Goal: Transaction & Acquisition: Purchase product/service

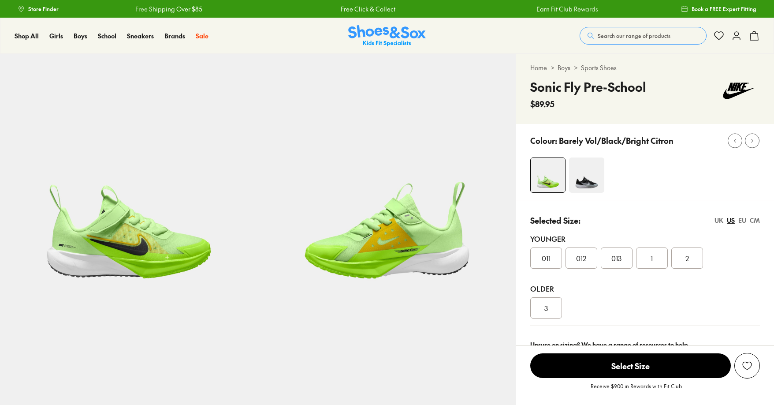
select select "*"
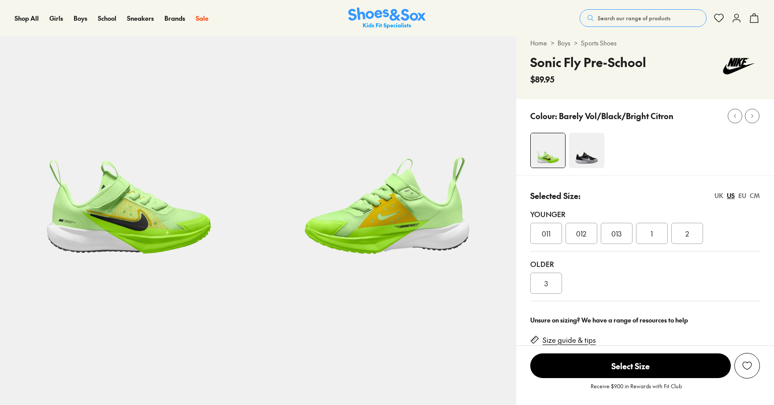
click at [615, 22] on span "Search our range of products" at bounding box center [634, 18] width 73 height 8
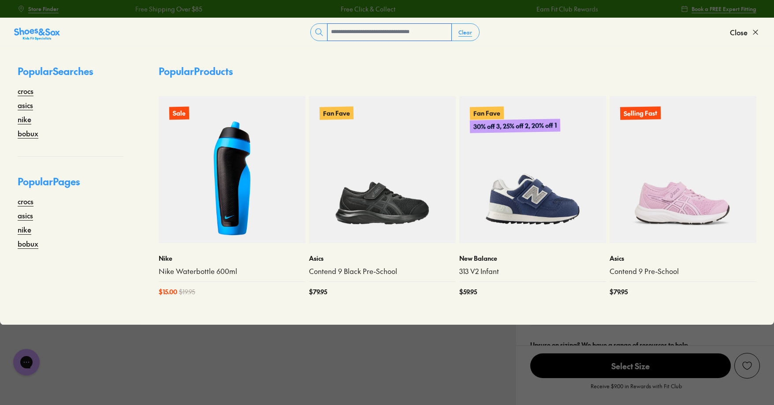
scroll to position [0, 0]
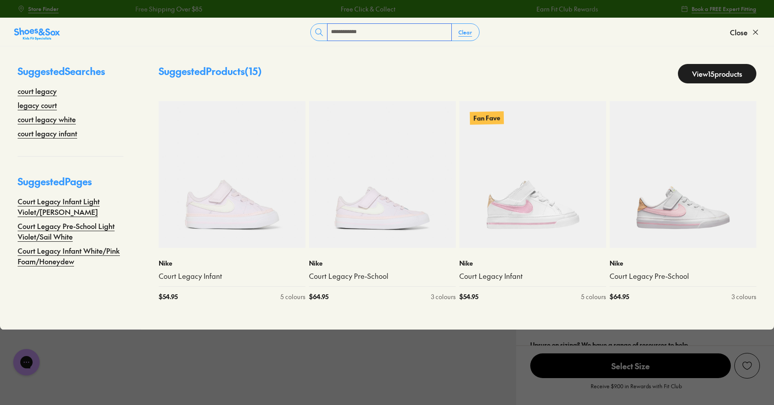
type input "**********"
click at [714, 77] on link "View 15 products" at bounding box center [717, 73] width 78 height 19
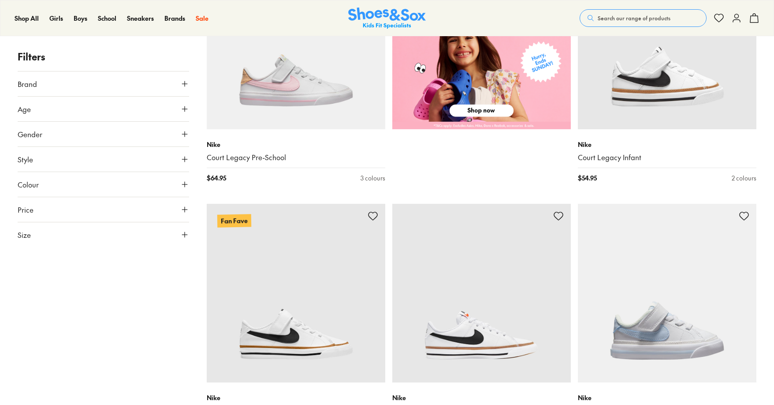
scroll to position [477, 0]
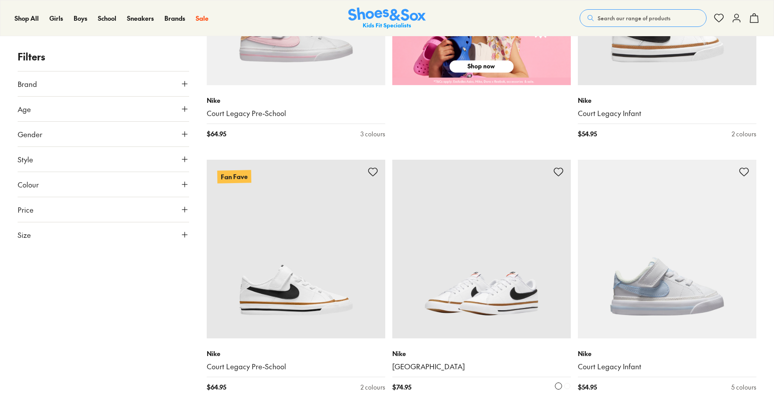
click at [482, 236] on img at bounding box center [481, 249] width 179 height 179
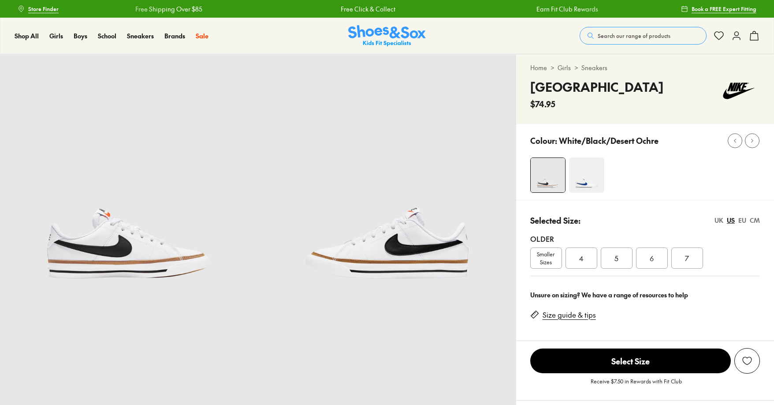
scroll to position [265, 0]
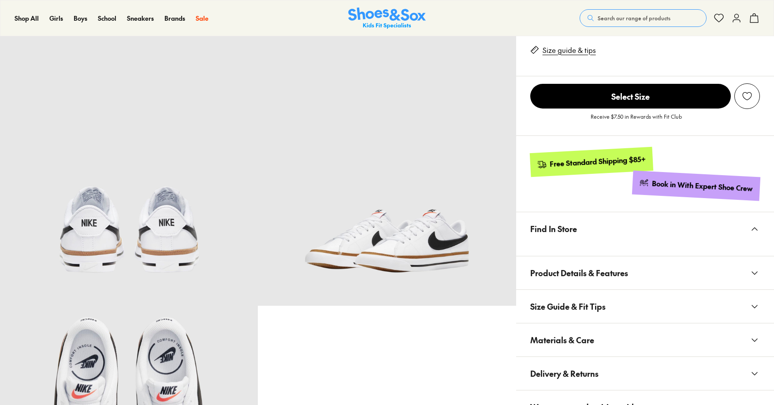
click at [595, 330] on button "Materials & Care" at bounding box center [645, 339] width 258 height 33
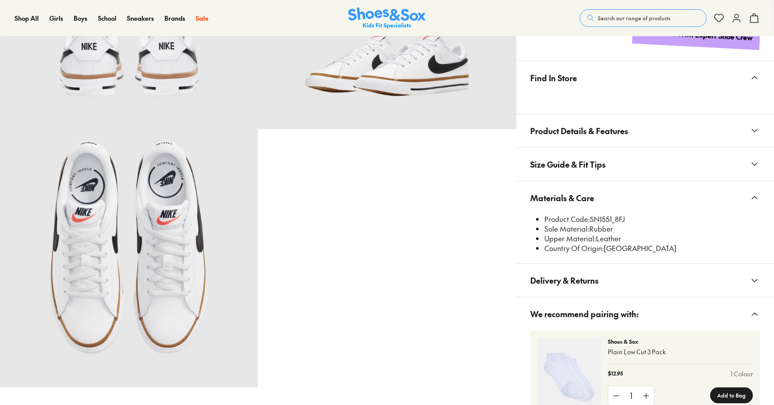
scroll to position [440, 0]
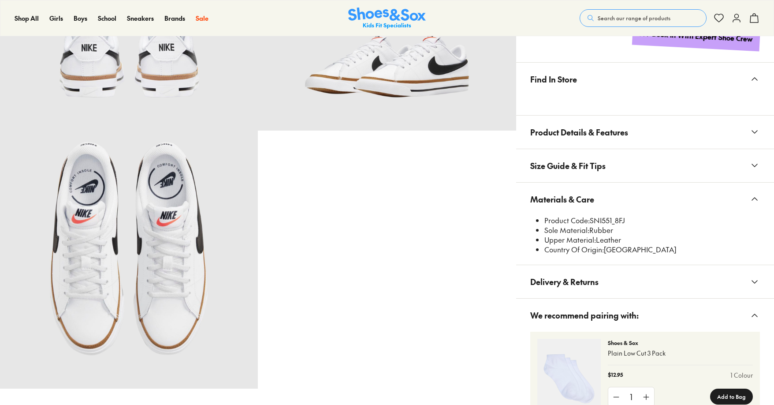
select select "*"
click at [614, 221] on li "Product Code: SNI551_8FJ" at bounding box center [652, 221] width 216 height 10
copy li "SNI551"
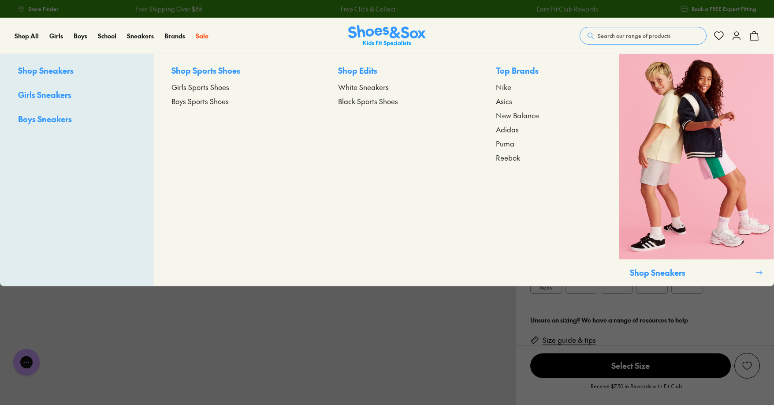
click at [502, 131] on span "Adidas" at bounding box center [507, 129] width 23 height 11
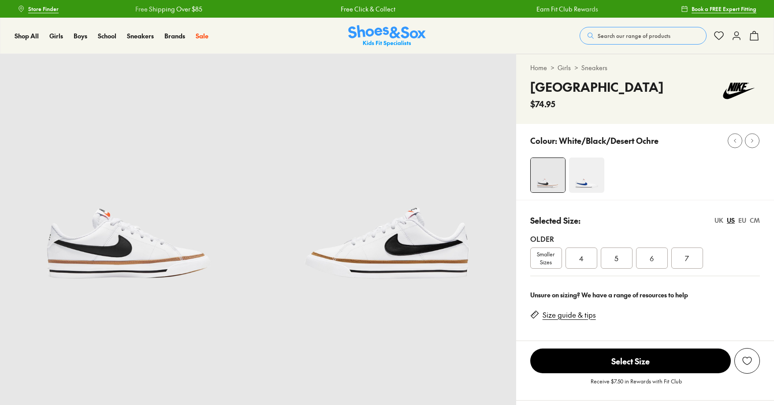
scroll to position [441, 0]
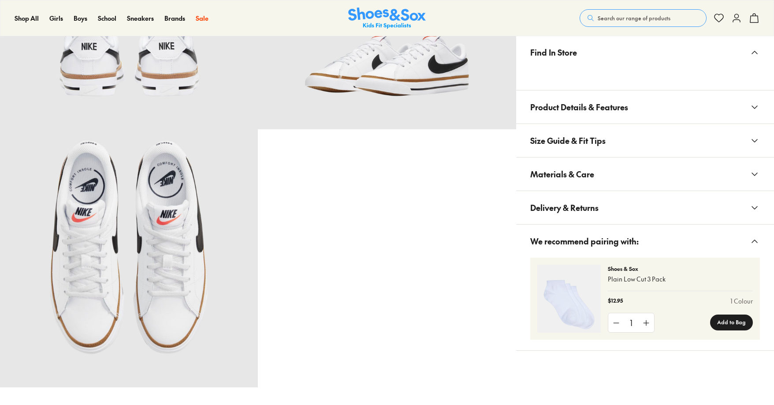
click at [559, 169] on span "Materials & Care" at bounding box center [562, 174] width 64 height 26
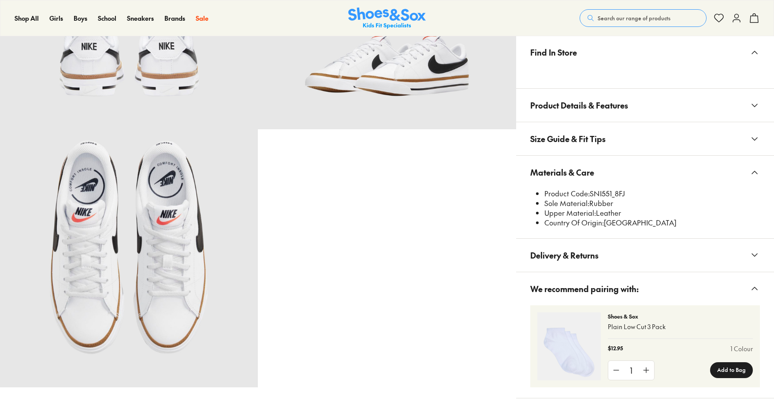
scroll to position [0, 0]
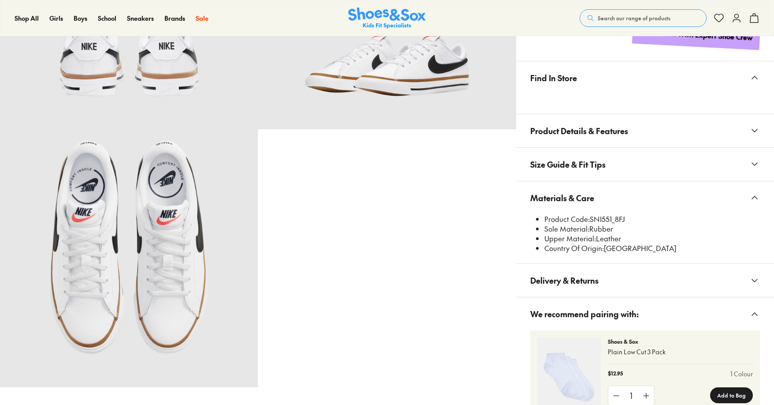
select select "*"
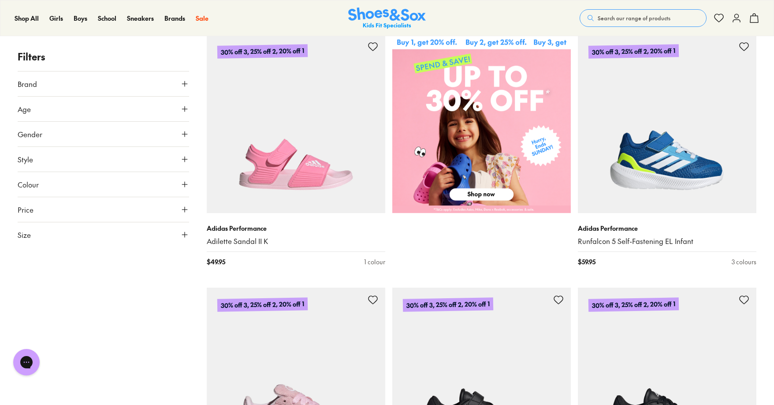
click at [39, 188] on button "Colour" at bounding box center [104, 184] width 172 height 25
click at [20, 209] on div "Black ( 22 )" at bounding box center [61, 205] width 86 height 11
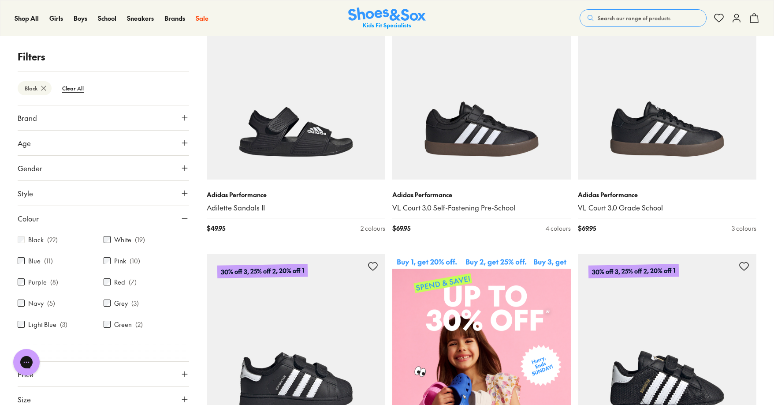
scroll to position [176, 0]
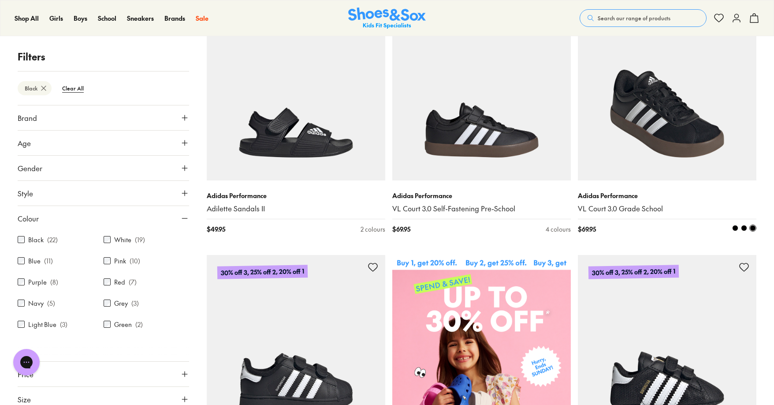
click at [676, 152] on img at bounding box center [667, 91] width 179 height 179
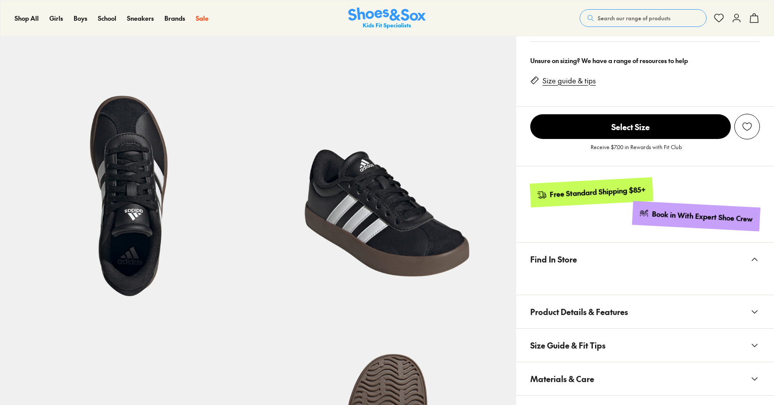
select select "*"
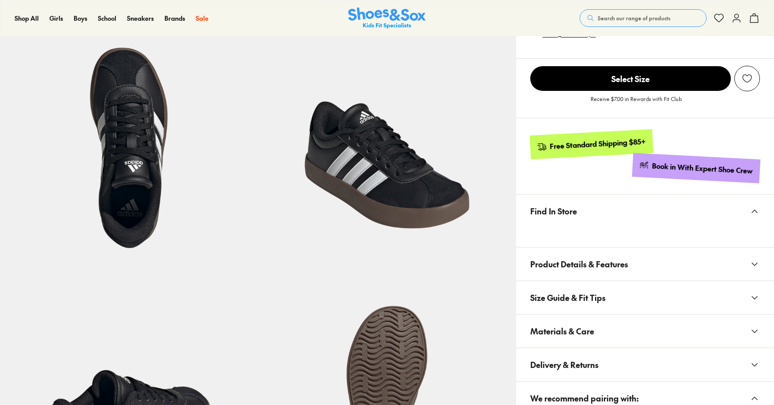
click at [583, 328] on span "Materials & Care" at bounding box center [562, 331] width 64 height 26
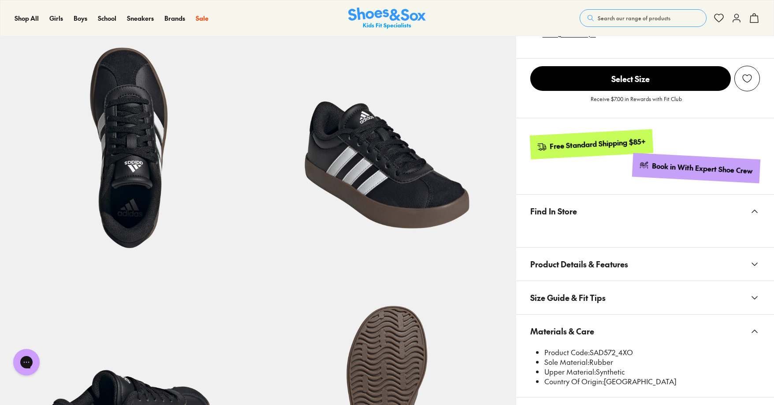
scroll to position [353, 0]
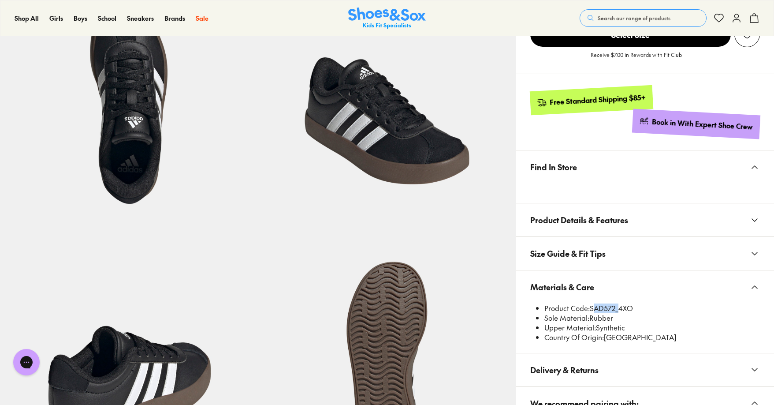
drag, startPoint x: 590, startPoint y: 310, endPoint x: 615, endPoint y: 309, distance: 24.7
click at [615, 309] on li "Product Code: SAD572_4XO" at bounding box center [652, 308] width 216 height 10
copy li "SAD572"
